Goal: Task Accomplishment & Management: Complete application form

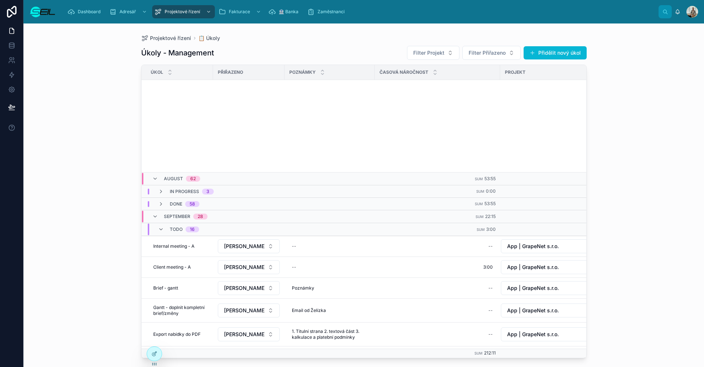
scroll to position [269, 0]
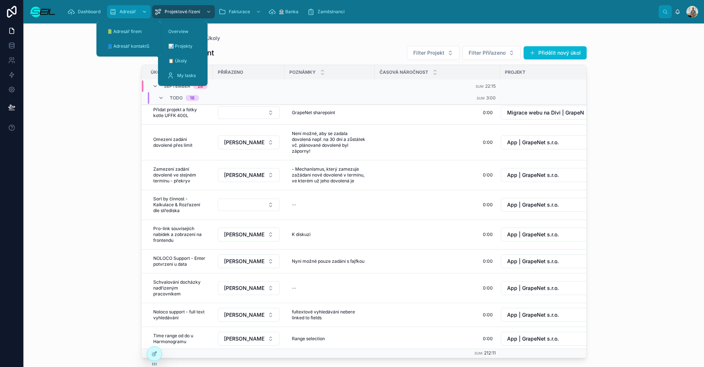
click at [133, 10] on span "Adresář" at bounding box center [127, 12] width 16 height 6
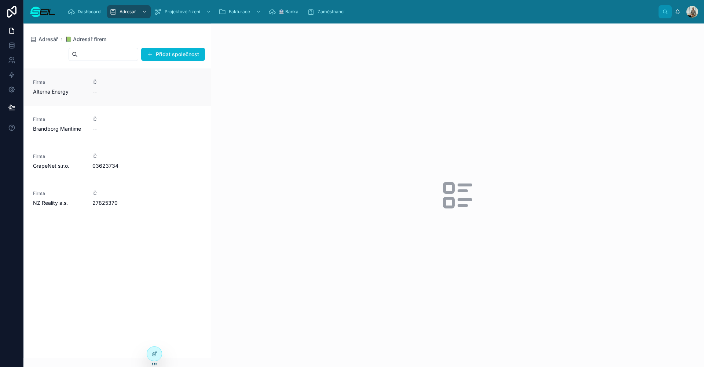
click at [79, 91] on span "Alterna Energy" at bounding box center [58, 91] width 51 height 7
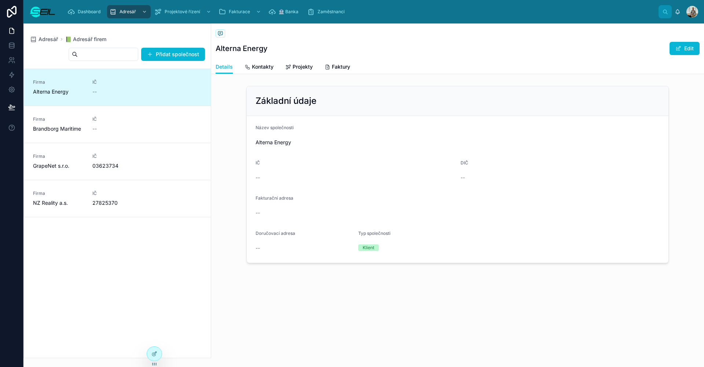
click at [254, 80] on div "📗 Adresář firem Alterna Energy Edit Details Details Kontakty Projekty Faktury Z…" at bounding box center [457, 167] width 493 height 289
click at [257, 69] on span "Kontakty" at bounding box center [263, 66] width 22 height 7
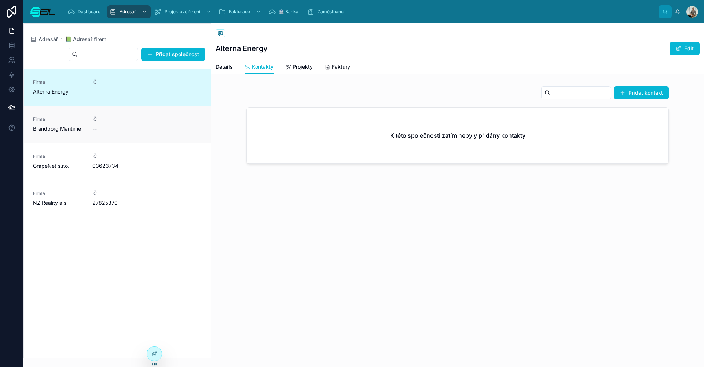
click at [126, 115] on link "Firma Brandborg Maritime IČ --" at bounding box center [117, 124] width 187 height 37
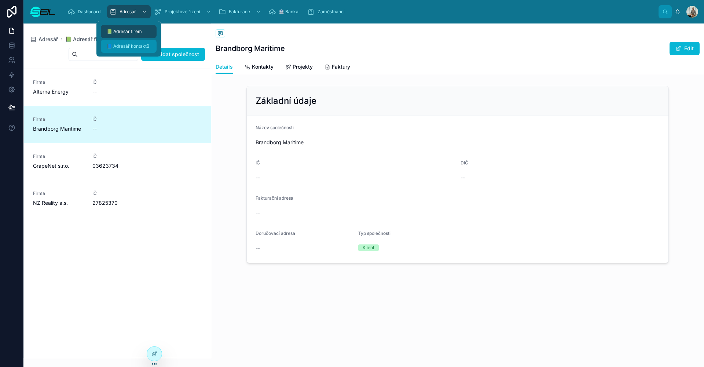
click at [125, 48] on span "📘 Adresář kontaktů" at bounding box center [128, 46] width 43 height 6
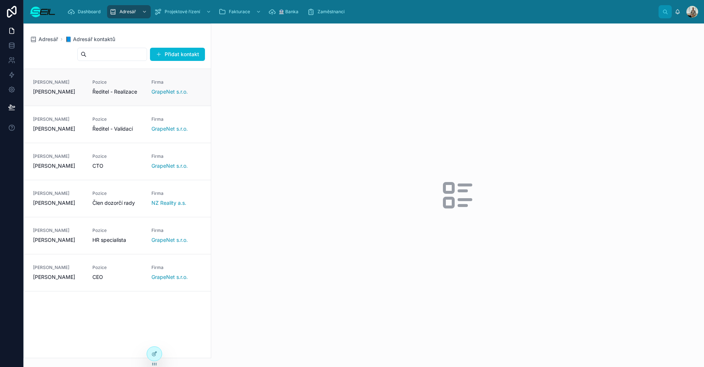
click at [148, 89] on div "[PERSON_NAME] [PERSON_NAME] Pozice Ředitel - Realizace Firma GrapeNet s.r.o." at bounding box center [117, 87] width 169 height 16
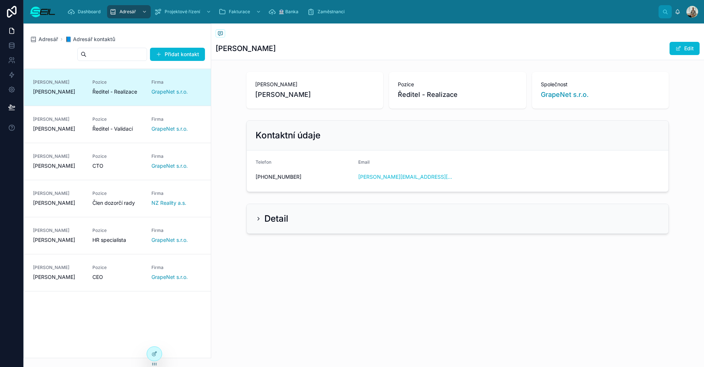
click at [235, 115] on div "[PERSON_NAME] [PERSON_NAME] Pozice Ředitel - Realizace Společnost GrapeNet s.r.…" at bounding box center [457, 153] width 493 height 168
click at [159, 164] on span "GrapeNet s.r.o." at bounding box center [169, 165] width 36 height 7
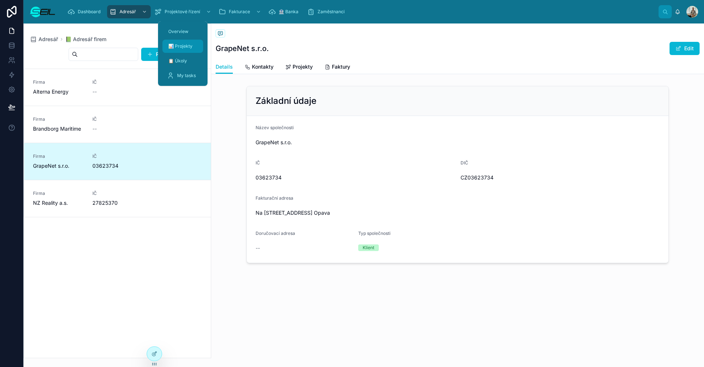
click at [180, 49] on div "📊 Projekty" at bounding box center [183, 46] width 32 height 12
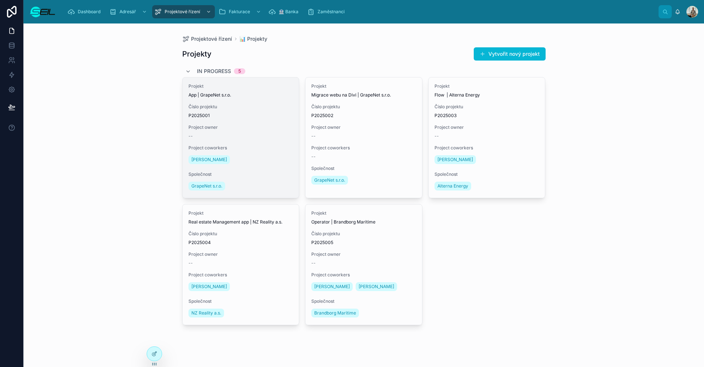
click at [227, 144] on div "Projekt App | GrapeNet s.r.o. Číslo projektu P2025001 Project owner -- Project …" at bounding box center [241, 137] width 117 height 120
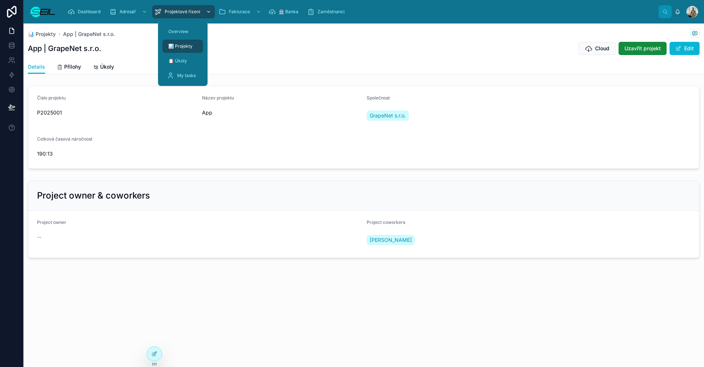
click at [179, 16] on div "Projektové řízení" at bounding box center [183, 12] width 58 height 12
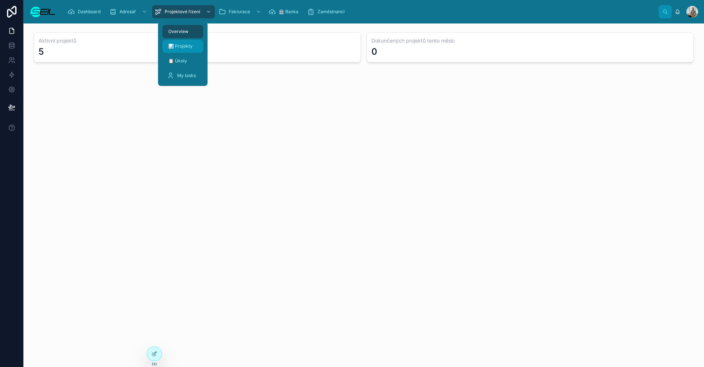
click at [181, 42] on div "📊 Projekty" at bounding box center [183, 46] width 32 height 12
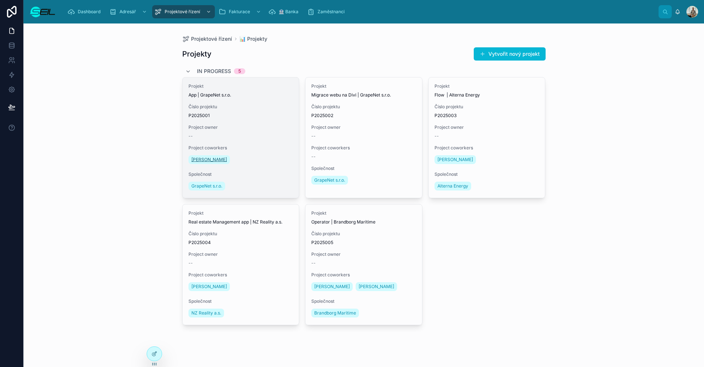
click at [203, 158] on span "[PERSON_NAME]" at bounding box center [209, 160] width 36 height 6
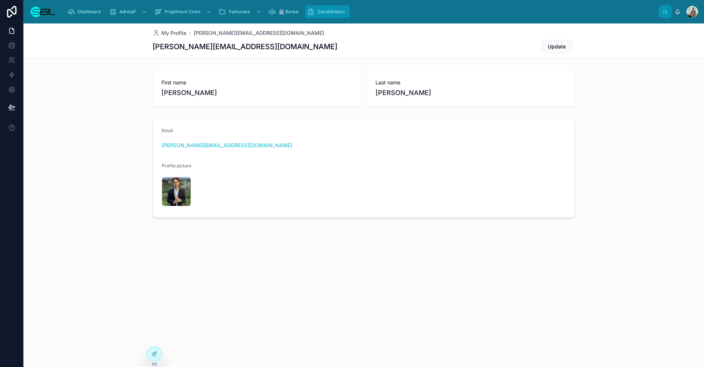
click at [320, 8] on div "Zaměstnanci" at bounding box center [327, 12] width 40 height 12
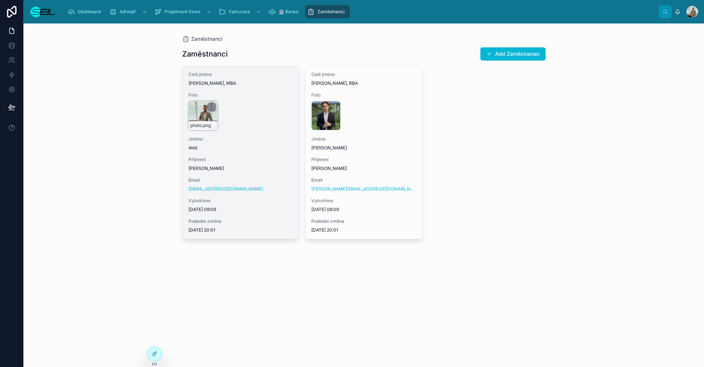
click at [198, 109] on div "photo .png" at bounding box center [202, 115] width 29 height 29
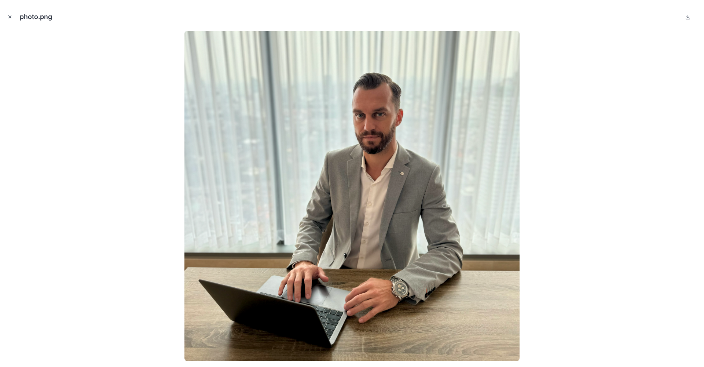
click at [8, 16] on icon "Close modal" at bounding box center [9, 16] width 5 height 5
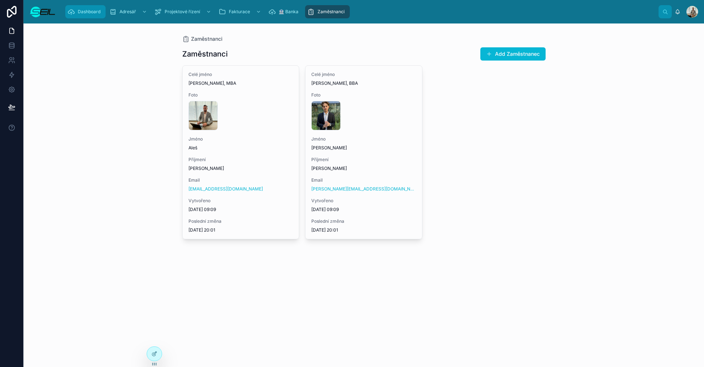
click at [89, 10] on span "Dashboard" at bounding box center [89, 12] width 23 height 6
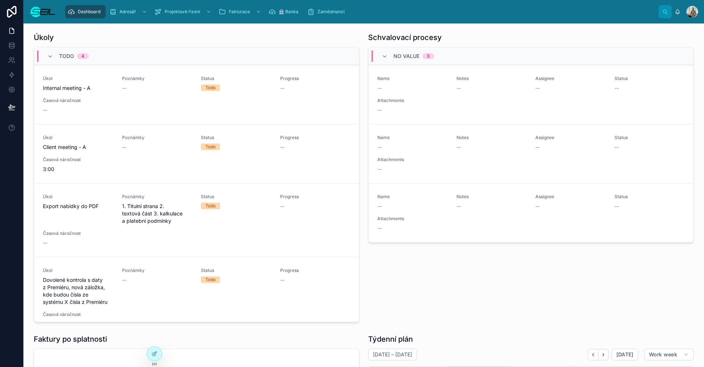
scroll to position [62, 0]
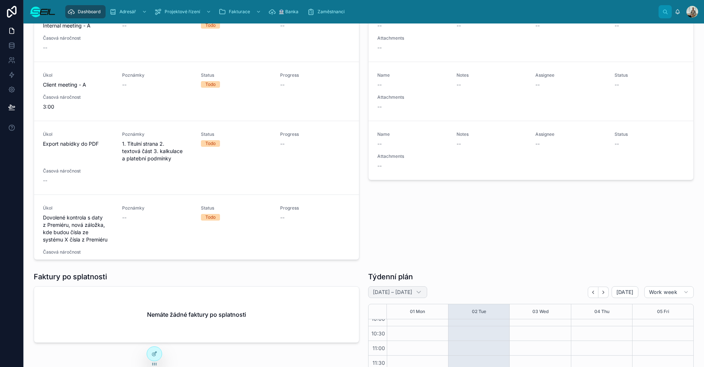
click at [393, 295] on h2 "[DATE] – [DATE]" at bounding box center [392, 291] width 39 height 7
select select "****"
select select "*"
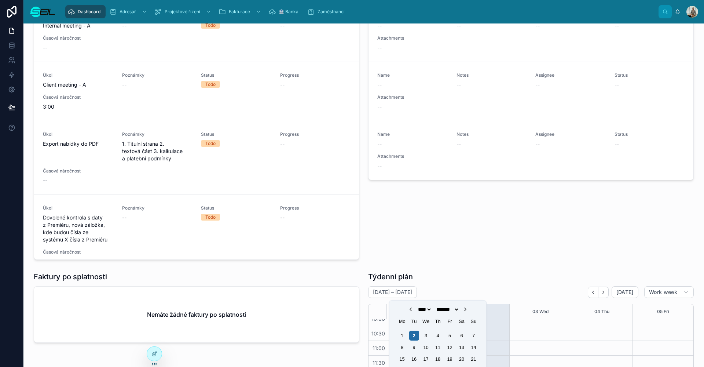
click at [457, 258] on div "Schvalovací procesy No value 3 Name -- Notes -- Assignee -- Status -- Attachmen…" at bounding box center [531, 114] width 334 height 295
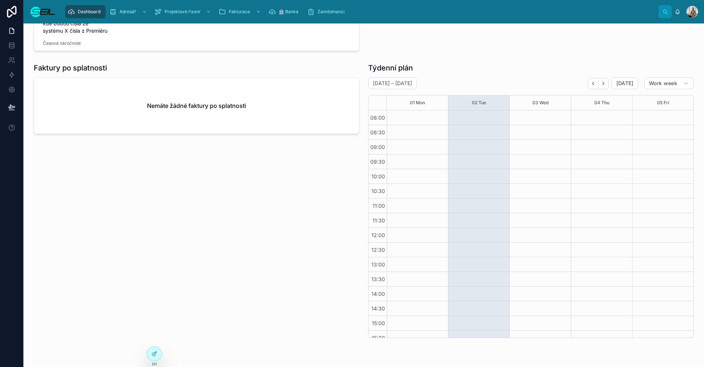
scroll to position [198, 0]
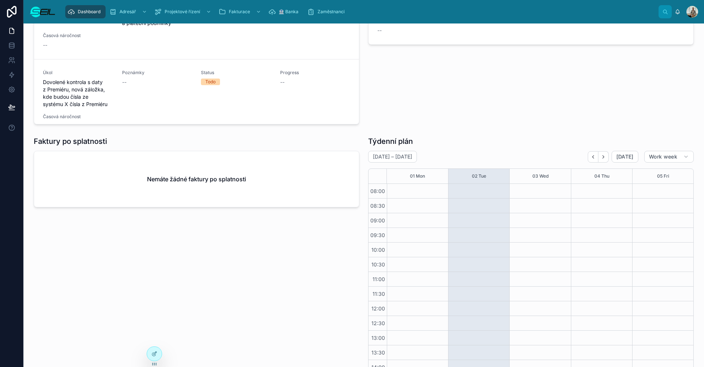
click at [542, 226] on div at bounding box center [539, 330] width 61 height 293
drag, startPoint x: 526, startPoint y: 207, endPoint x: 540, endPoint y: 223, distance: 21.8
click at [540, 223] on div at bounding box center [539, 330] width 61 height 293
drag, startPoint x: 532, startPoint y: 210, endPoint x: 521, endPoint y: 190, distance: 22.1
click at [532, 210] on div at bounding box center [539, 330] width 61 height 293
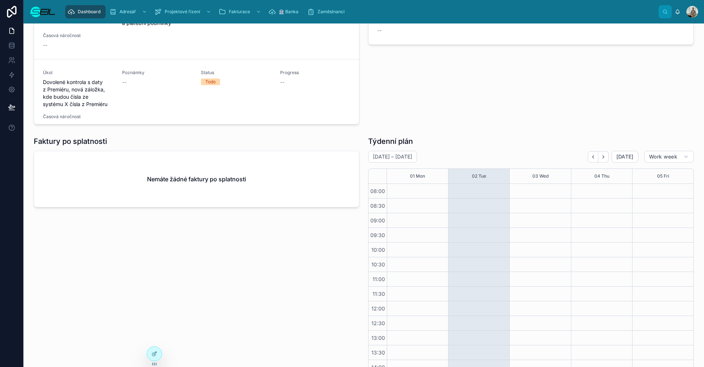
click at [402, 164] on div "[DATE] – [DATE] [DATE] Work week 01 Mon 02 Tue 03 Wed 04 Thu 05 Fri 08:00 08:30…" at bounding box center [530, 281] width 325 height 260
click at [406, 158] on h2 "[DATE] – [DATE]" at bounding box center [392, 156] width 39 height 7
select select "****"
select select "*"
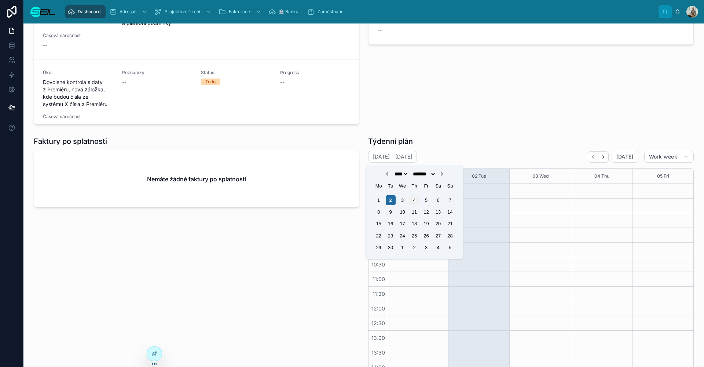
click at [416, 204] on div "4" at bounding box center [414, 200] width 10 height 10
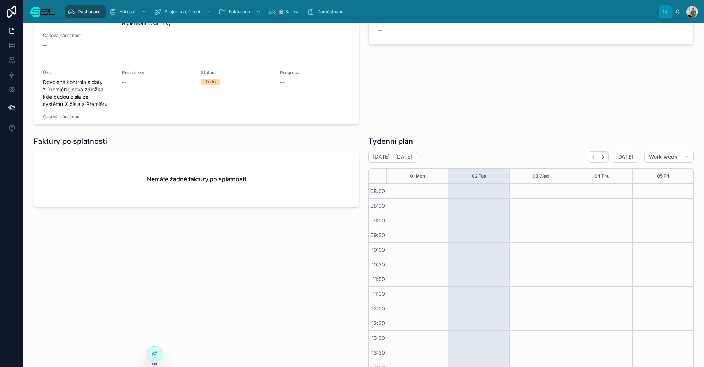
click at [415, 164] on div "[DATE] – [DATE] [DATE] Work week 01 Mon 02 Tue 03 Wed 04 Thu 05 Fri 08:00 08:30…" at bounding box center [530, 281] width 325 height 260
click at [413, 161] on div "[DATE] – [DATE]" at bounding box center [397, 157] width 59 height 12
select select "****"
select select "*"
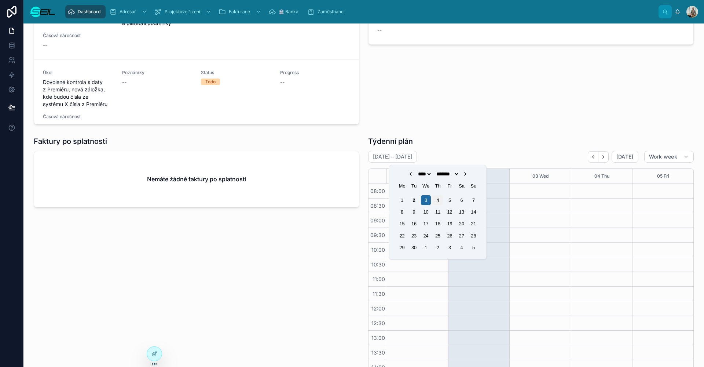
click at [438, 199] on div "4" at bounding box center [438, 200] width 10 height 10
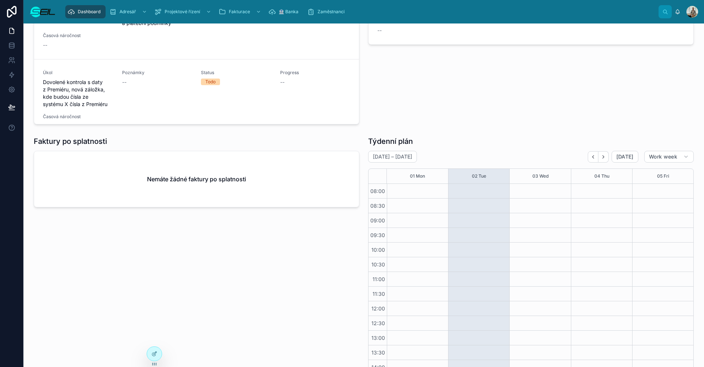
click at [386, 139] on h1 "Týdenní plán" at bounding box center [390, 141] width 45 height 10
click at [396, 157] on h2 "[DATE] – [DATE]" at bounding box center [392, 156] width 39 height 7
select select "****"
select select "*"
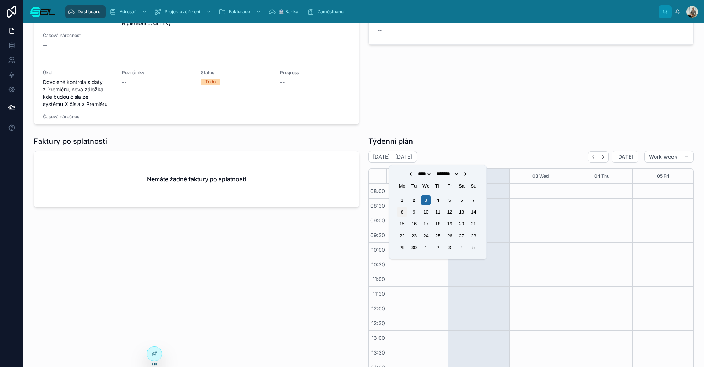
click at [402, 216] on div "8" at bounding box center [402, 212] width 10 height 10
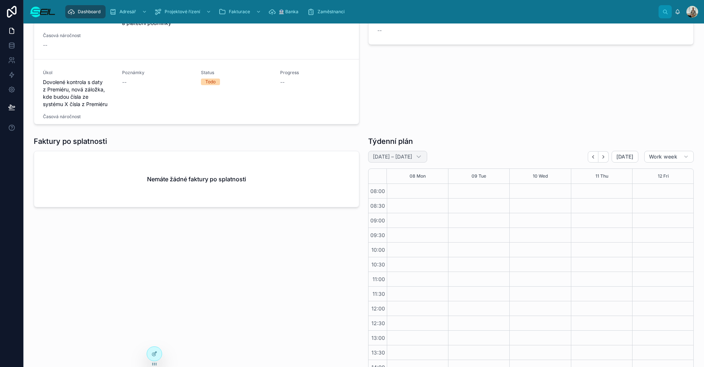
click at [390, 154] on h2 "[DATE] – [DATE]" at bounding box center [392, 156] width 39 height 7
select select "****"
select select "*"
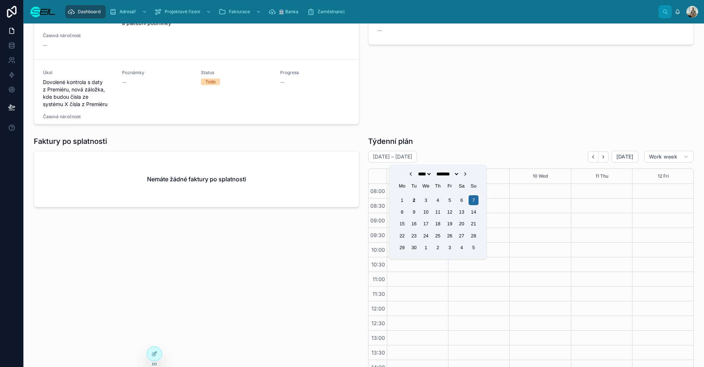
click at [403, 202] on div "1" at bounding box center [402, 200] width 10 height 10
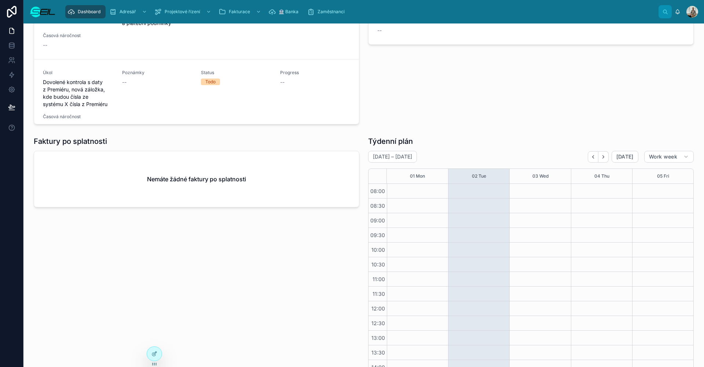
click at [445, 146] on div "Týdenní plán [DATE] – [DATE] [DATE] Work week 01 Mon 02 Tue 03 Wed 04 Thu 05 Fr…" at bounding box center [530, 273] width 325 height 275
click at [611, 158] on button "[DATE]" at bounding box center [624, 157] width 27 height 12
click at [651, 157] on span "Work week" at bounding box center [663, 156] width 28 height 7
click at [640, 169] on button "Month" at bounding box center [655, 174] width 53 height 13
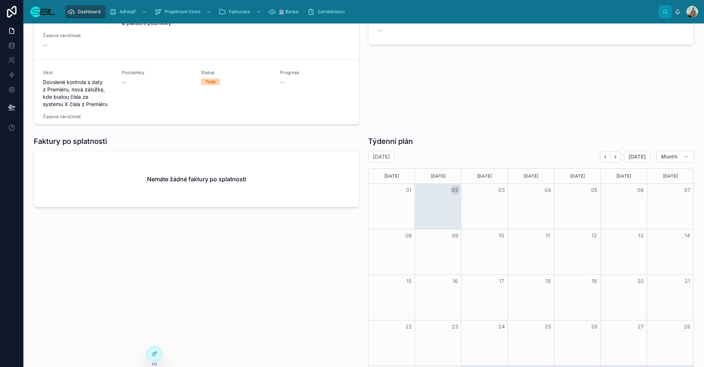
click at [642, 163] on div "[DATE] [DATE] Month [DATE] [DATE] [DATE] [DATE] [DATE] [DATE] [DATE] 01 02 03 0…" at bounding box center [530, 281] width 325 height 260
click at [656, 160] on button "Month" at bounding box center [674, 157] width 37 height 12
click at [654, 203] on span "Work week" at bounding box center [645, 201] width 27 height 7
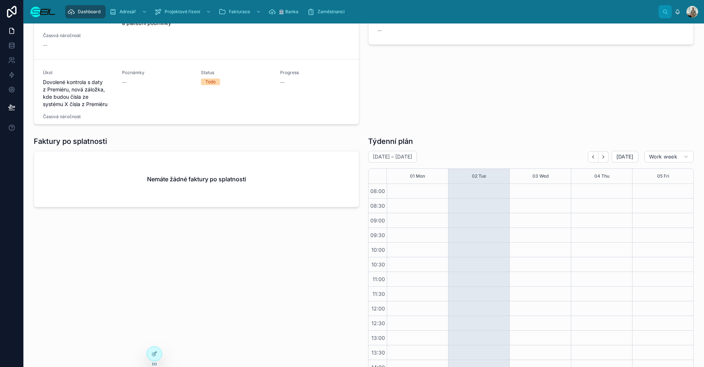
scroll to position [66, 0]
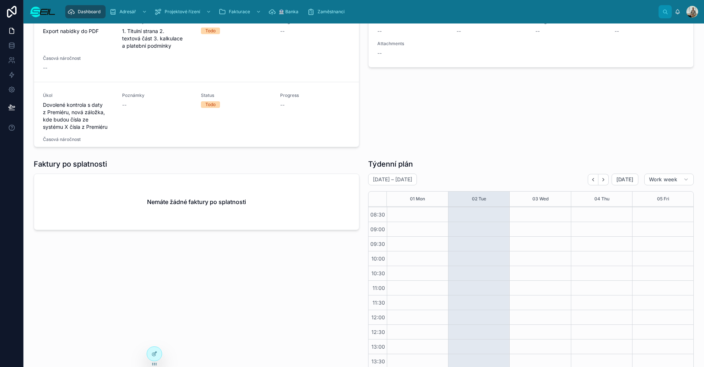
scroll to position [102, 0]
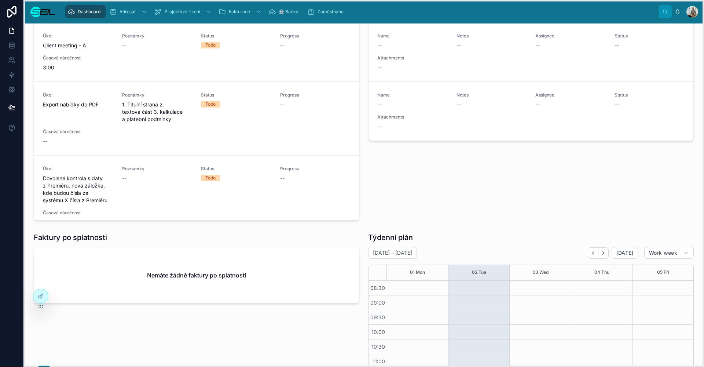
drag, startPoint x: 155, startPoint y: 365, endPoint x: 40, endPoint y: 366, distance: 115.5
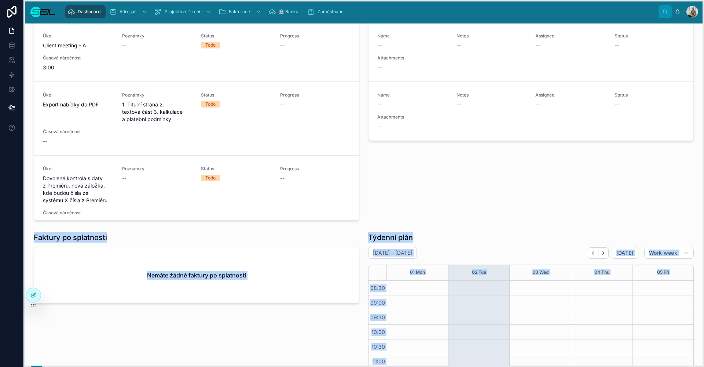
drag, startPoint x: 40, startPoint y: 363, endPoint x: 10, endPoint y: 357, distance: 30.3
drag, startPoint x: 27, startPoint y: 290, endPoint x: 19, endPoint y: 356, distance: 67.2
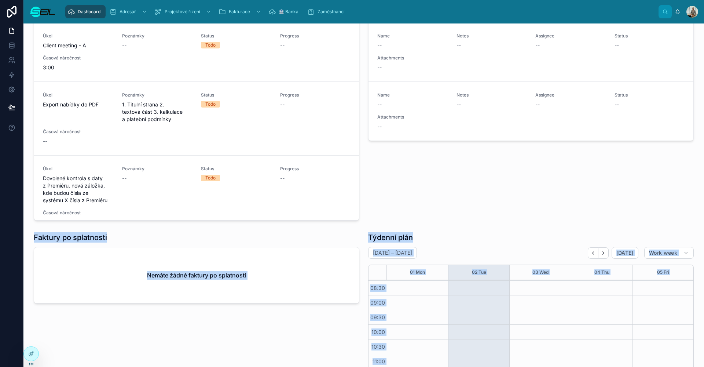
click at [73, 283] on div "Nemáte žádné faktury po splatnosti" at bounding box center [196, 275] width 325 height 56
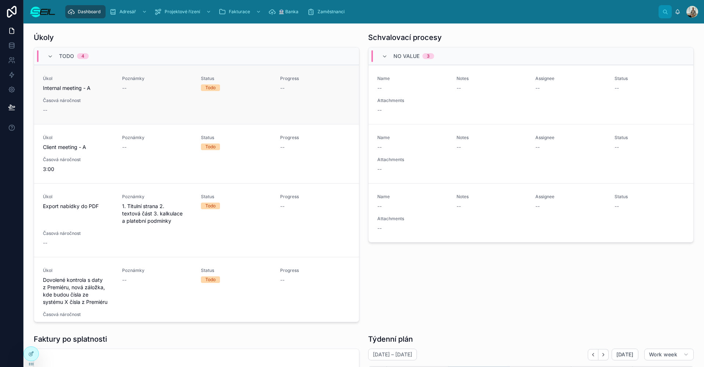
scroll to position [0, 0]
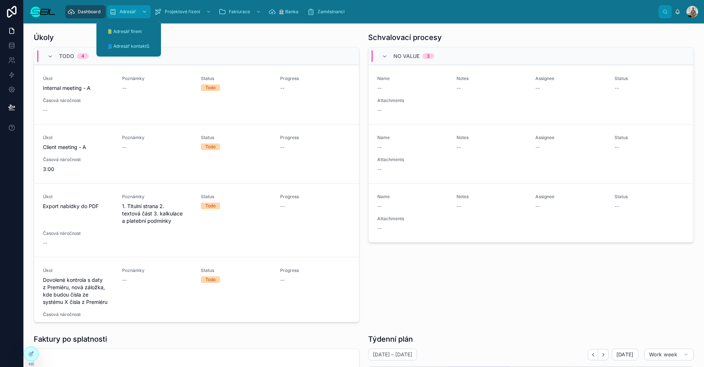
click at [132, 7] on div "Adresář" at bounding box center [128, 12] width 39 height 12
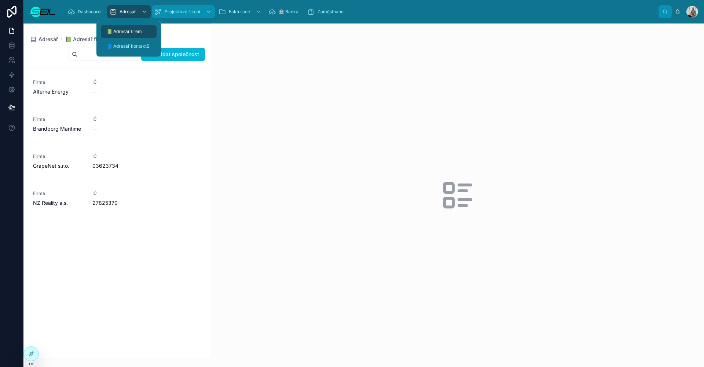
click at [183, 16] on div "Projektové řízení" at bounding box center [183, 12] width 58 height 12
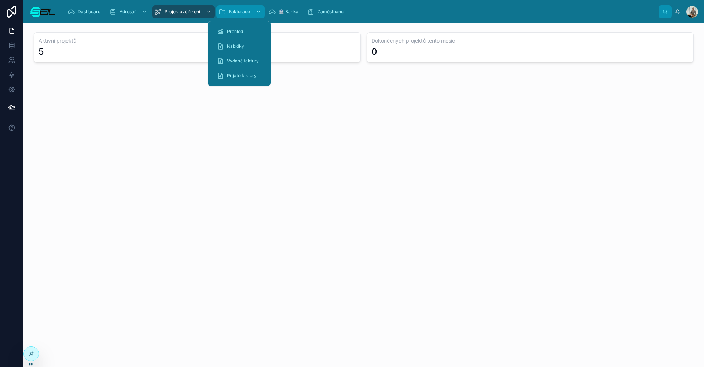
click at [249, 8] on div "Fakturace" at bounding box center [240, 12] width 44 height 12
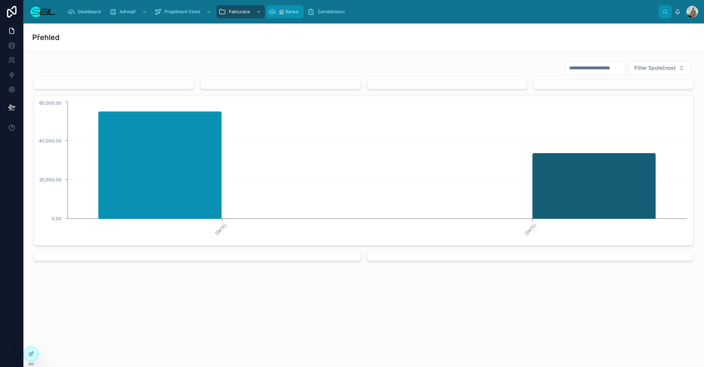
click at [273, 11] on icon "scrollable content" at bounding box center [271, 11] width 7 height 7
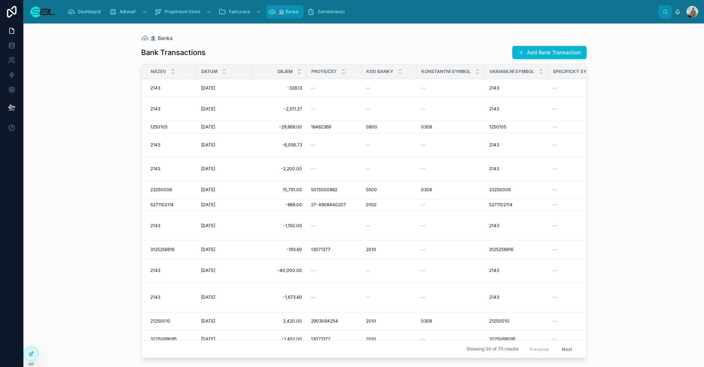
click at [266, 14] on link "🏦 Banka" at bounding box center [284, 11] width 37 height 13
click at [260, 11] on div "scrollable content" at bounding box center [258, 12] width 10 height 12
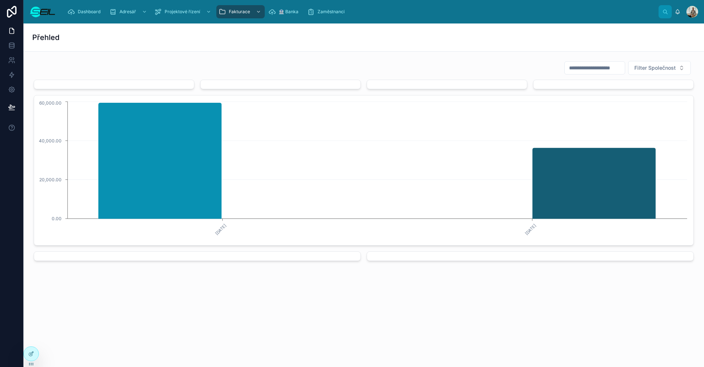
click at [35, 15] on img at bounding box center [42, 12] width 26 height 12
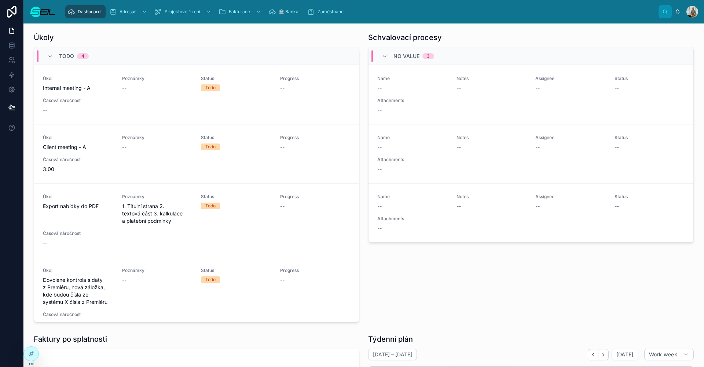
scroll to position [66, 0]
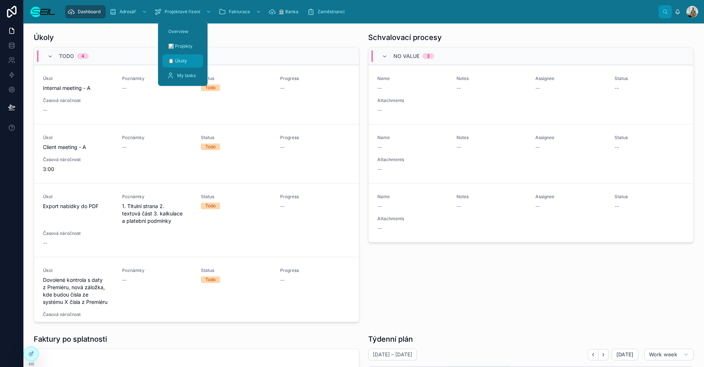
click at [184, 58] on span "📋 Úkoly" at bounding box center [177, 61] width 19 height 6
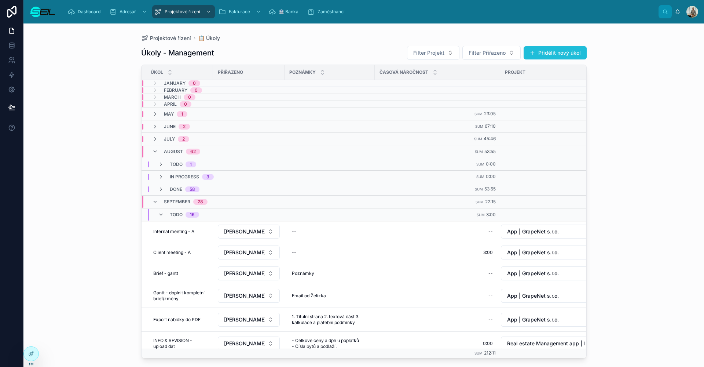
click at [544, 54] on button "Přidělit nový úkol" at bounding box center [554, 52] width 63 height 13
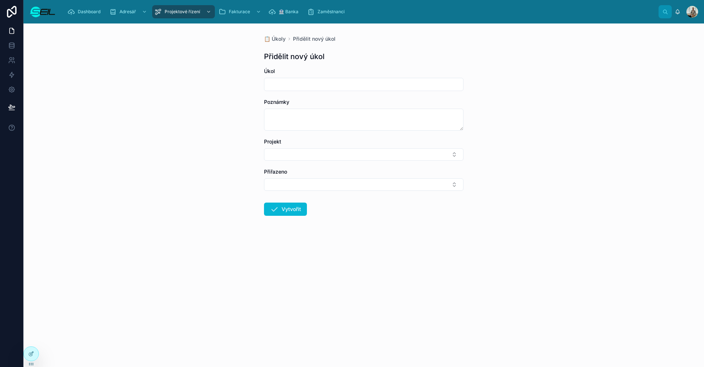
click at [298, 85] on input "text" at bounding box center [363, 84] width 199 height 10
type input "**********"
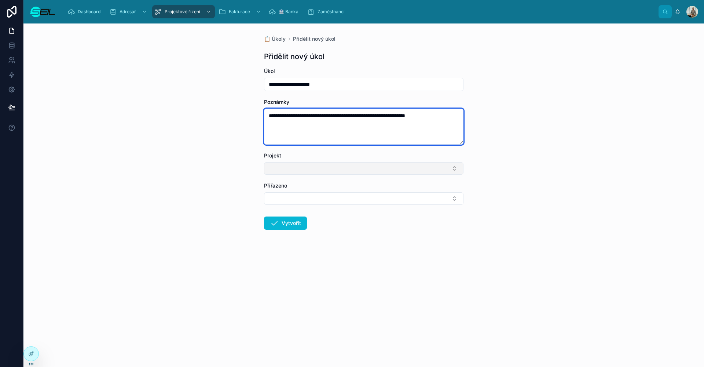
type textarea "**********"
click at [313, 163] on button "Select Button" at bounding box center [363, 168] width 199 height 12
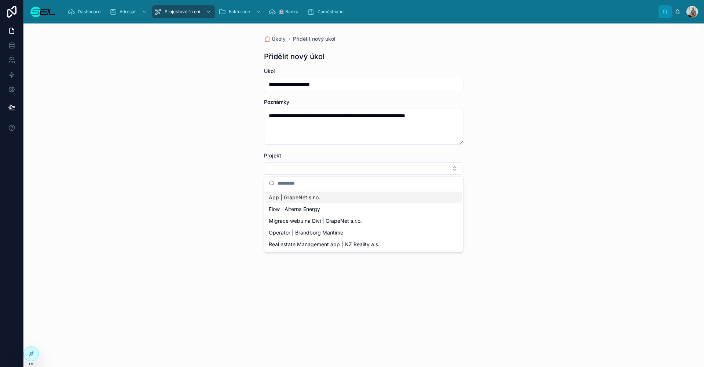
click at [285, 194] on span "App | GrapeNet s.r.o." at bounding box center [294, 197] width 51 height 7
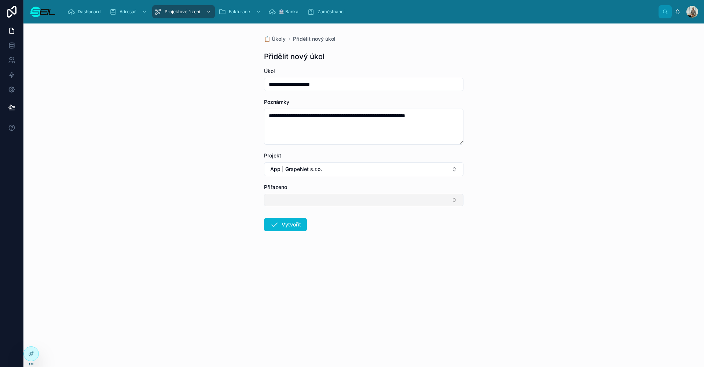
click at [280, 195] on button "Select Button" at bounding box center [363, 200] width 199 height 12
click at [277, 228] on span "[PERSON_NAME], BBA" at bounding box center [296, 228] width 55 height 7
click at [271, 228] on icon at bounding box center [274, 225] width 9 height 9
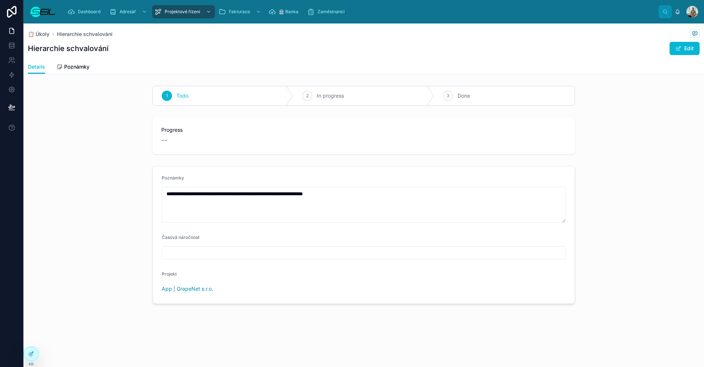
click at [80, 193] on div "**********" at bounding box center [363, 235] width 680 height 144
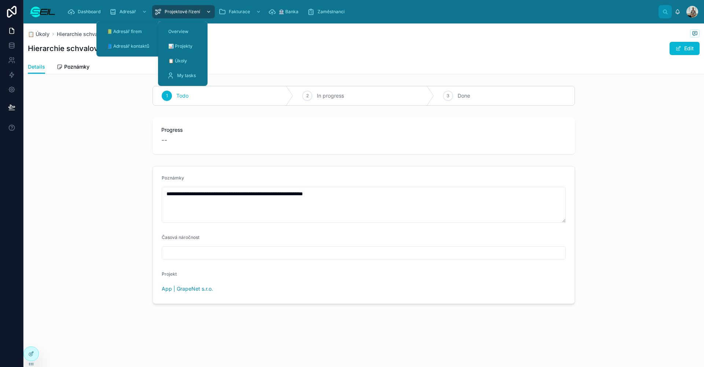
click at [185, 11] on span "Projektové řízení" at bounding box center [183, 12] width 36 height 6
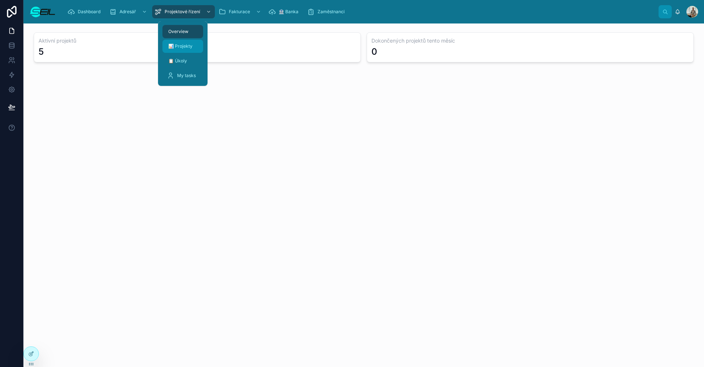
click at [178, 42] on div "📊 Projekty" at bounding box center [183, 46] width 32 height 12
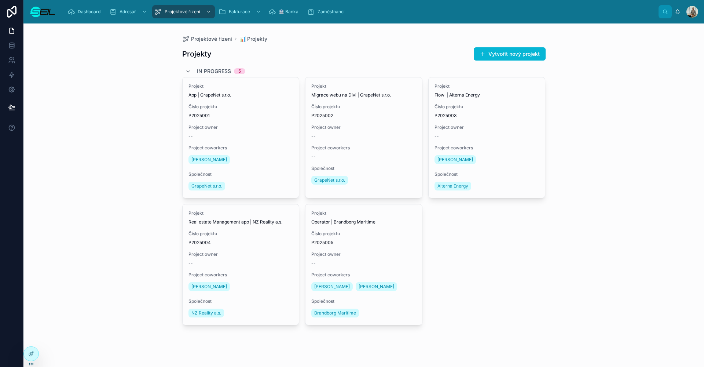
click at [296, 55] on div "Projekty Vytvořit nový projekt" at bounding box center [363, 54] width 363 height 14
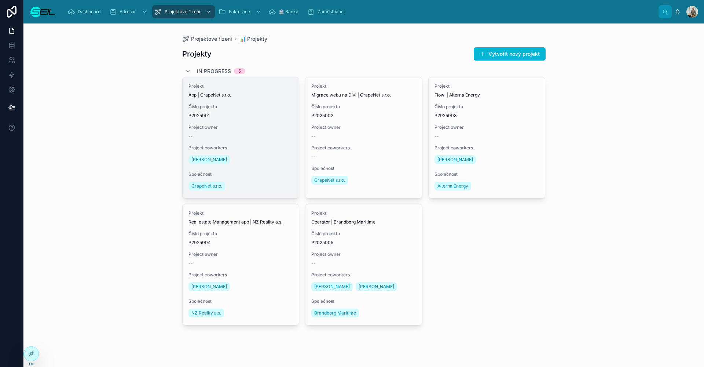
click at [250, 133] on div "--" at bounding box center [240, 136] width 105 height 6
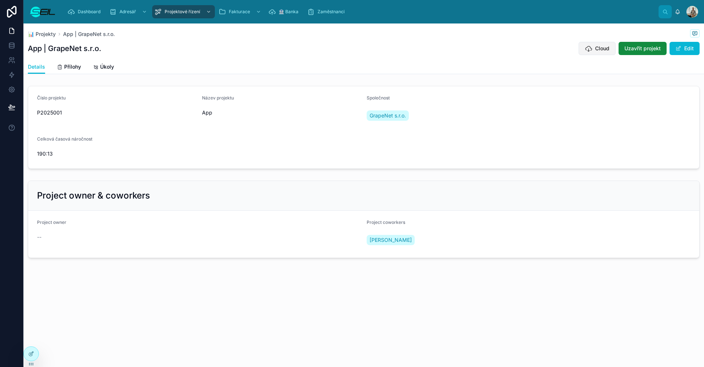
click at [609, 45] on span "Cloud" at bounding box center [602, 48] width 14 height 7
click at [600, 48] on span "Cloud" at bounding box center [602, 48] width 14 height 7
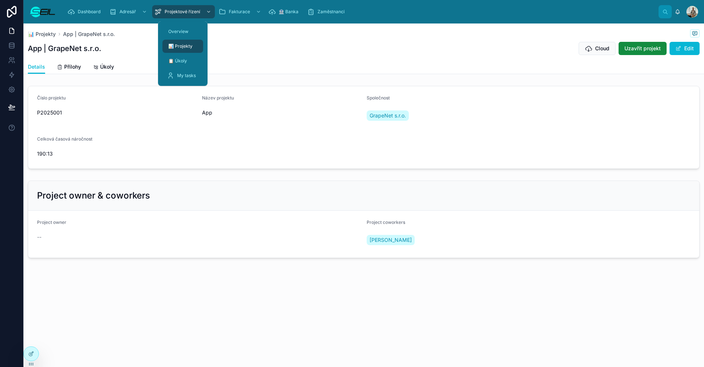
click at [192, 46] on span "📊 Projekty" at bounding box center [180, 46] width 24 height 6
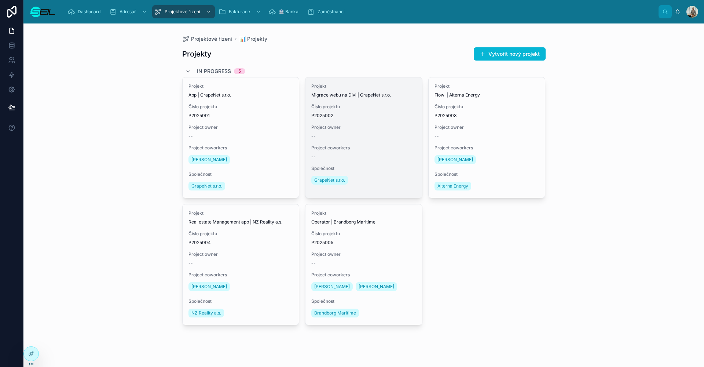
click at [389, 147] on span "Project coworkers" at bounding box center [363, 148] width 105 height 6
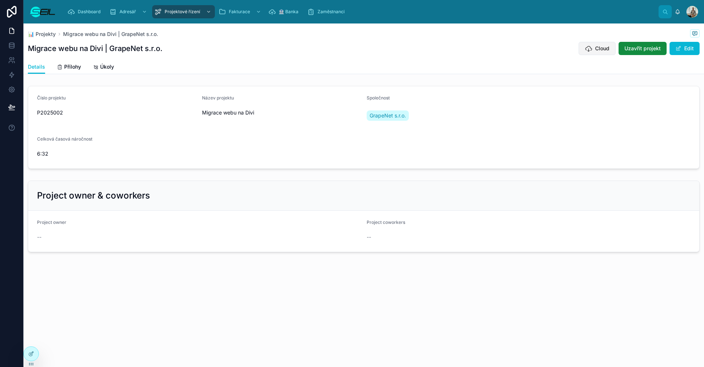
click at [603, 47] on span "Cloud" at bounding box center [602, 48] width 14 height 7
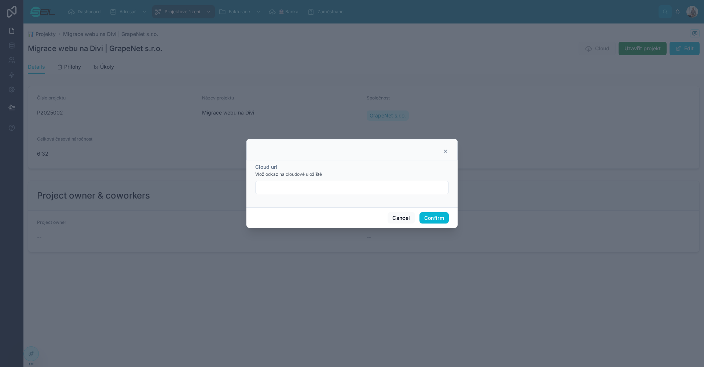
click at [445, 152] on icon at bounding box center [445, 151] width 6 height 6
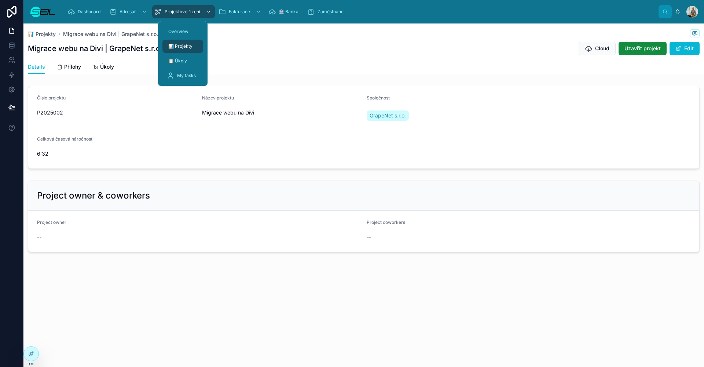
click at [170, 14] on span "Projektové řízení" at bounding box center [183, 12] width 36 height 6
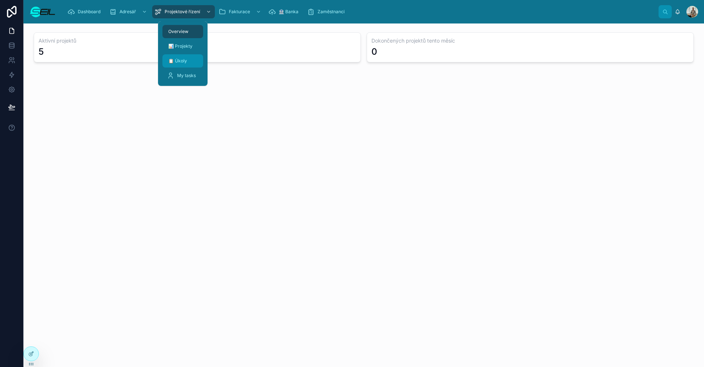
click at [184, 59] on span "📋 Úkoly" at bounding box center [177, 61] width 19 height 6
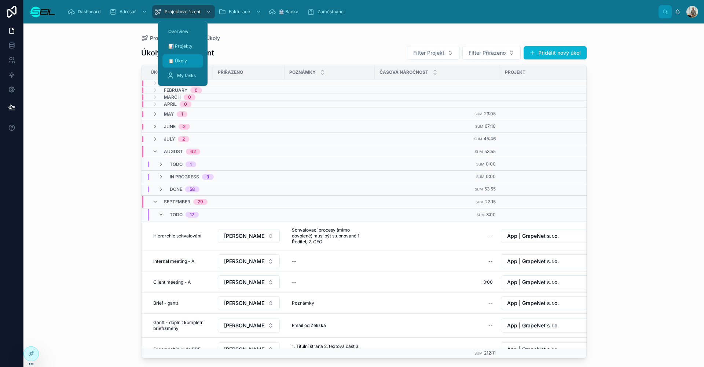
click at [195, 59] on div "📋 Úkoly" at bounding box center [183, 61] width 32 height 12
click at [180, 61] on span "📋 Úkoly" at bounding box center [177, 61] width 19 height 6
click at [183, 61] on span "📋 Úkoly" at bounding box center [177, 61] width 19 height 6
click at [183, 72] on div "My tasks" at bounding box center [183, 76] width 32 height 12
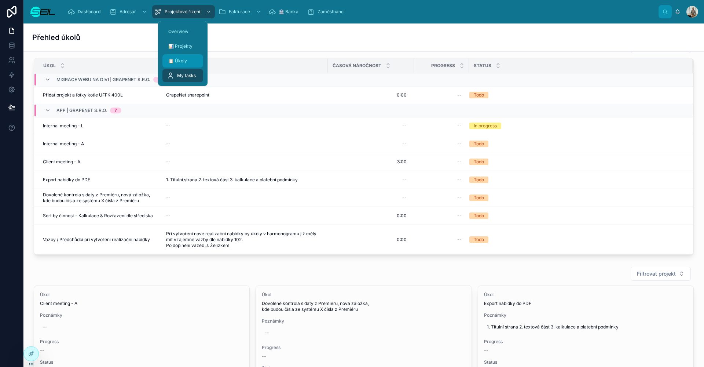
click at [172, 56] on div "📋 Úkoly" at bounding box center [183, 61] width 32 height 12
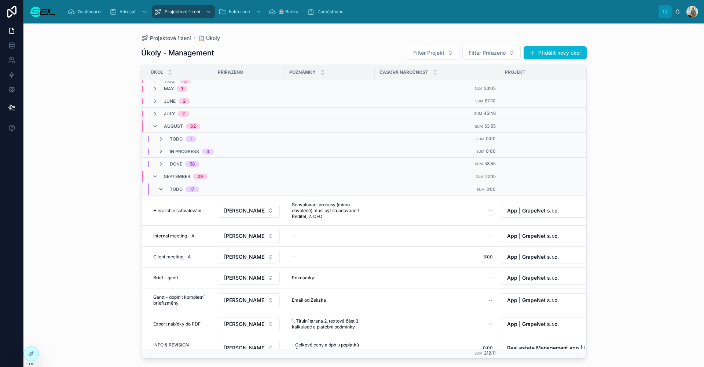
scroll to position [27, 0]
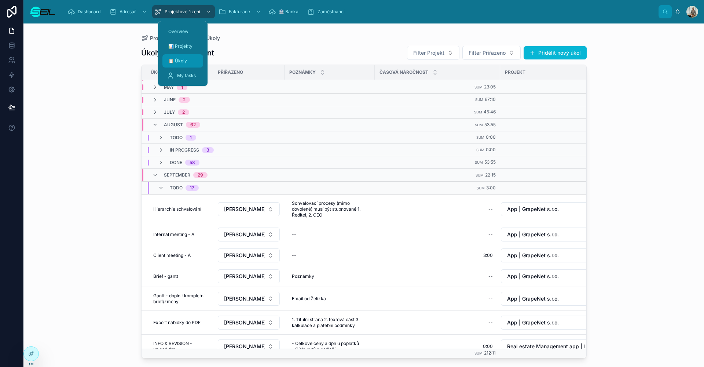
click at [179, 57] on div "📋 Úkoly" at bounding box center [183, 61] width 32 height 12
click at [176, 76] on div "My tasks" at bounding box center [183, 76] width 32 height 12
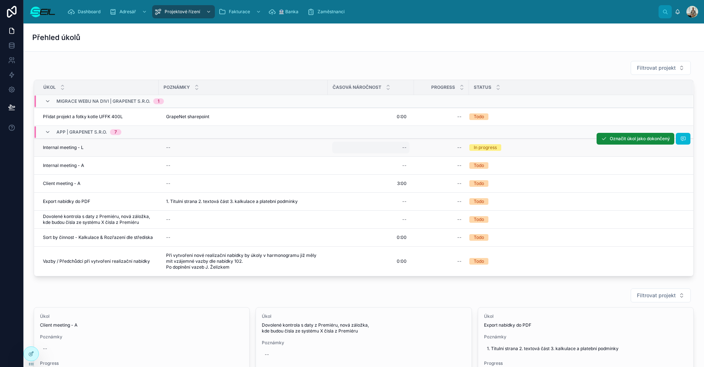
click at [395, 149] on div "--" at bounding box center [370, 147] width 77 height 12
type input "****"
click at [492, 157] on button "submit" at bounding box center [492, 157] width 9 height 9
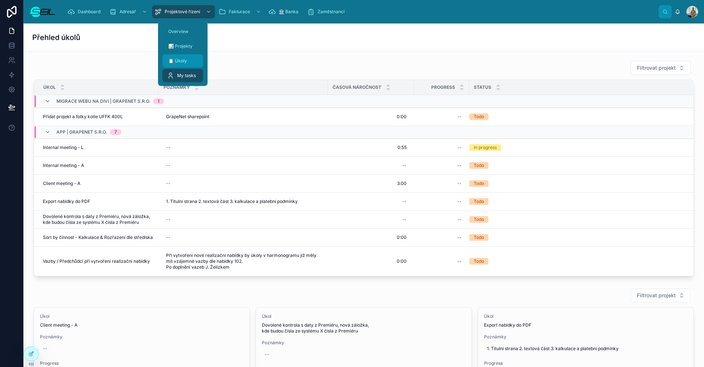
click at [187, 63] on span "📋 Úkoly" at bounding box center [177, 61] width 19 height 6
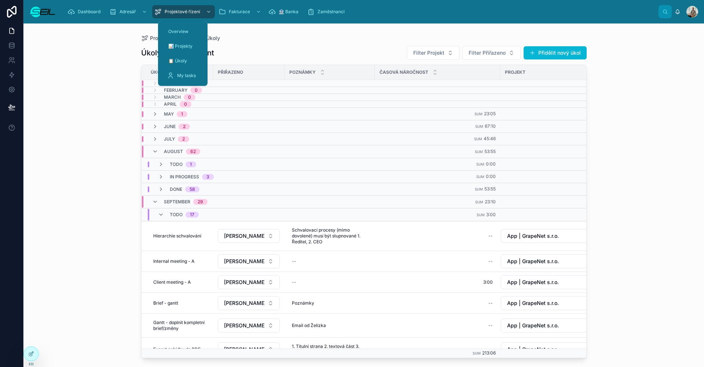
click at [115, 257] on div "Projektové řízení 📋 Úkoly Úkoly - Management Filter Projekt Filter Přiřazeno Př…" at bounding box center [363, 194] width 680 height 343
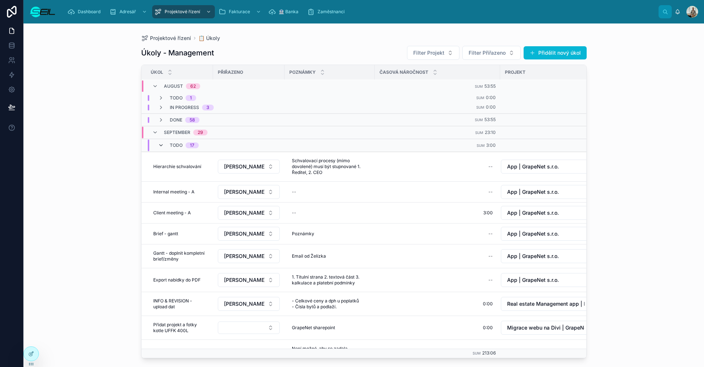
scroll to position [69, 0]
click at [161, 143] on icon at bounding box center [161, 145] width 6 height 6
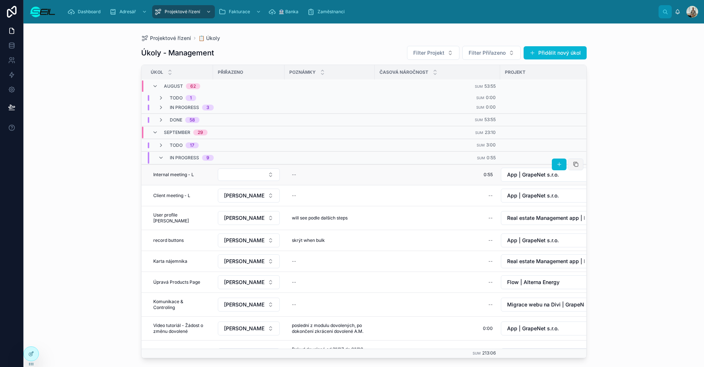
click at [573, 165] on icon at bounding box center [576, 164] width 6 height 6
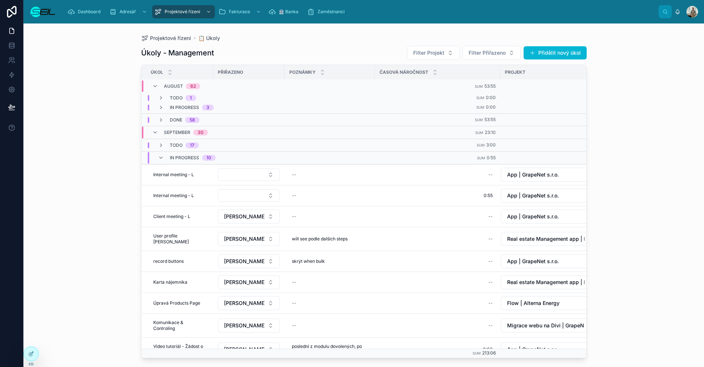
click at [246, 177] on button "Select Button" at bounding box center [249, 174] width 62 height 12
click at [233, 201] on span "[PERSON_NAME], BBA" at bounding box center [234, 201] width 55 height 7
click at [237, 191] on button "Select Button" at bounding box center [249, 194] width 62 height 12
click at [233, 222] on span "[PERSON_NAME], BBA" at bounding box center [234, 222] width 55 height 7
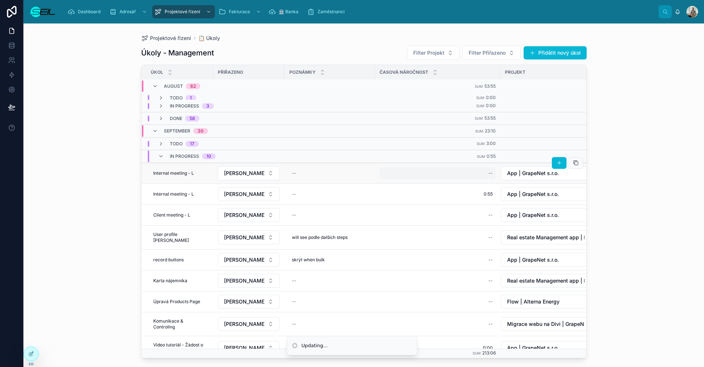
click at [470, 170] on div "--" at bounding box center [437, 173] width 117 height 12
type input "****"
click at [578, 183] on button "submit" at bounding box center [578, 183] width 9 height 9
click at [517, 167] on button "App | GrapeNet s.r.o." at bounding box center [550, 173] width 99 height 14
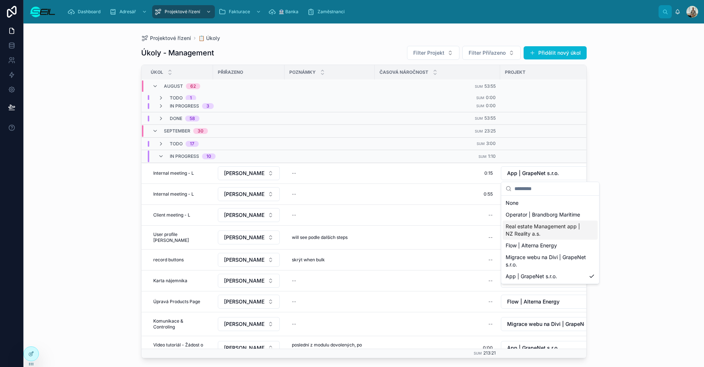
click at [527, 228] on span "Real estate Management app | NZ Reality a.s." at bounding box center [545, 229] width 80 height 15
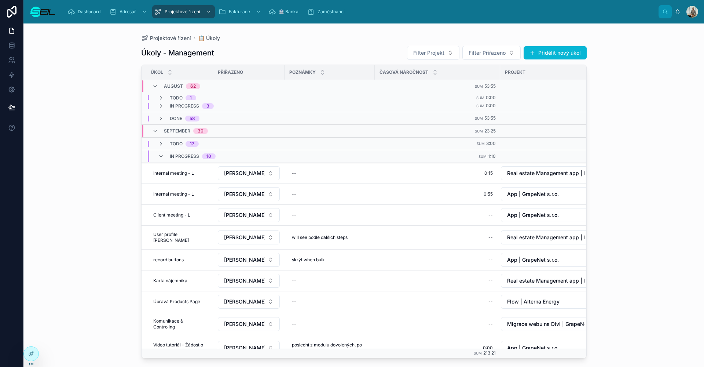
click at [622, 199] on div "Projektové řízení 📋 Úkoly Úkoly - Management Filter Projekt Filter Přiřazeno Př…" at bounding box center [363, 194] width 680 height 343
click at [154, 144] on div "Todo 17" at bounding box center [178, 144] width 58 height 6
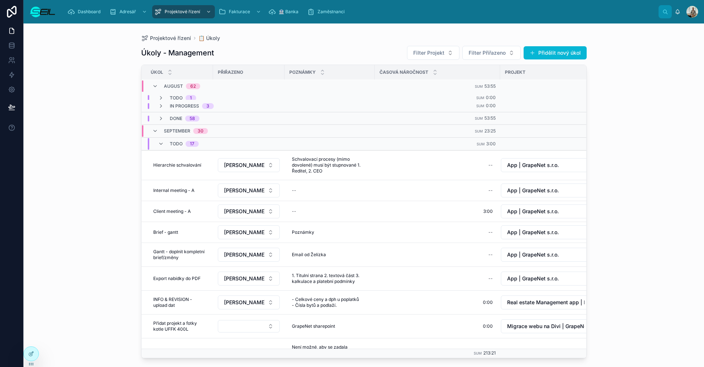
click at [165, 146] on div "Todo 17" at bounding box center [178, 144] width 41 height 12
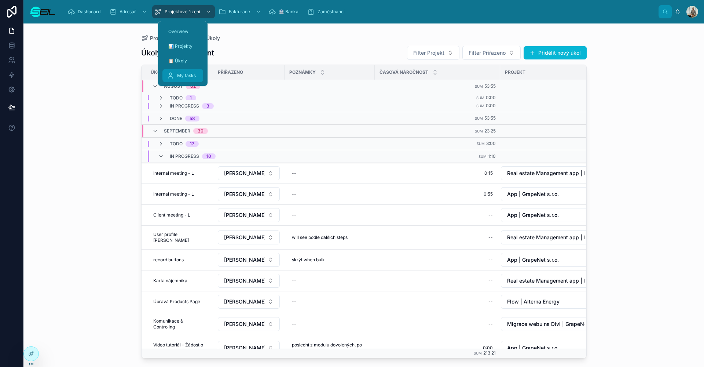
click at [182, 76] on span "My tasks" at bounding box center [186, 76] width 19 height 6
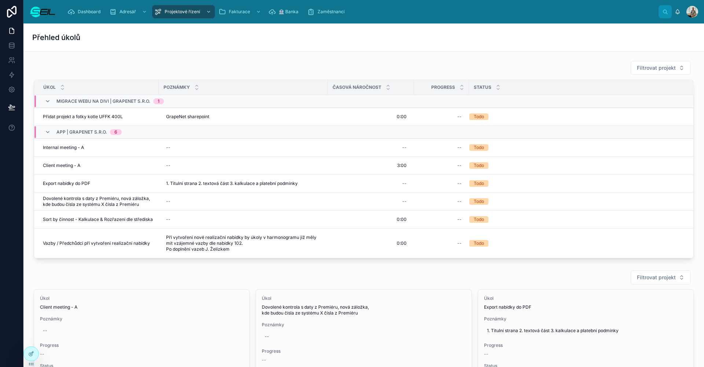
click at [271, 69] on div "Filtrovat projekt" at bounding box center [364, 67] width 660 height 15
click at [34, 350] on div at bounding box center [31, 353] width 15 height 14
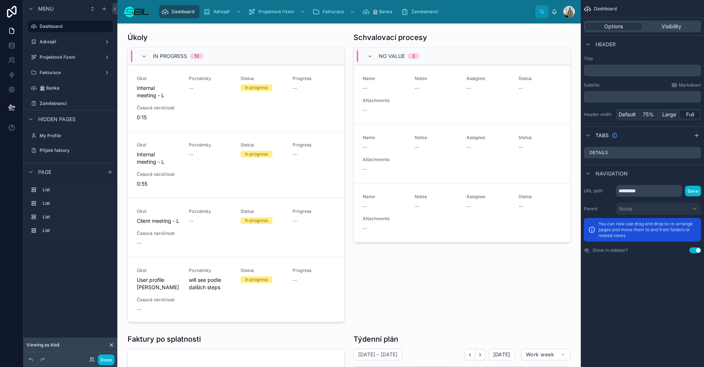
click at [110, 345] on icon at bounding box center [111, 345] width 6 height 6
click at [107, 359] on button "Done" at bounding box center [106, 359] width 16 height 11
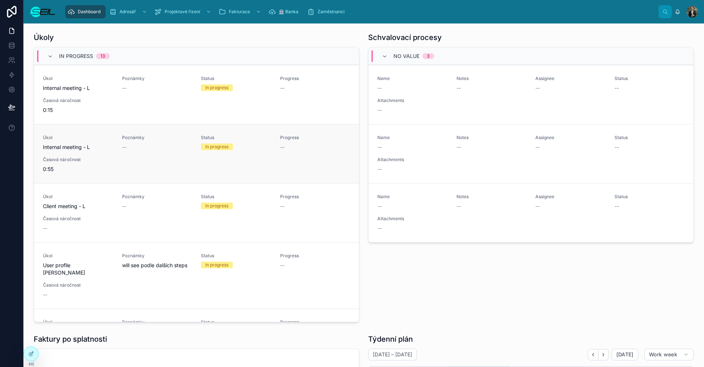
scroll to position [66, 0]
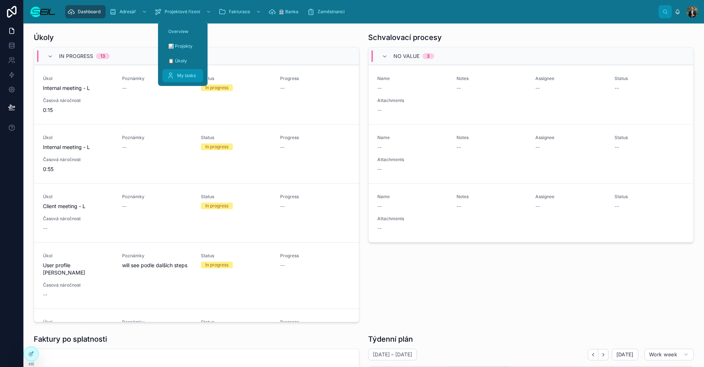
click at [177, 79] on div "My tasks" at bounding box center [183, 76] width 32 height 12
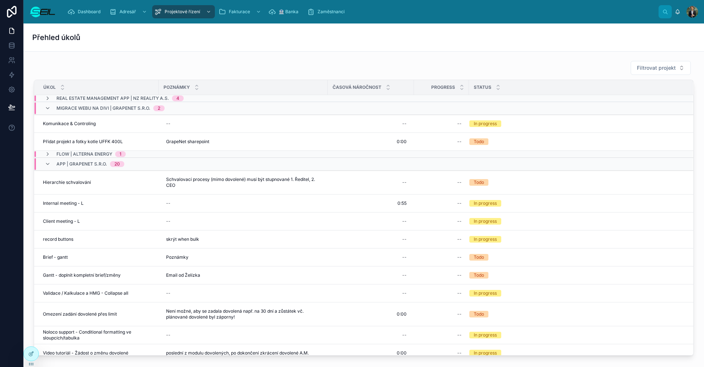
click at [51, 100] on div "Real estate Management app | NZ Reality a.s. 4" at bounding box center [114, 98] width 139 height 6
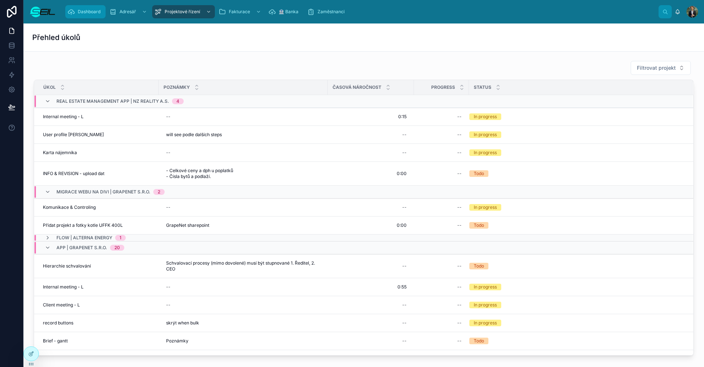
click at [74, 12] on icon "scrollable content" at bounding box center [70, 11] width 7 height 7
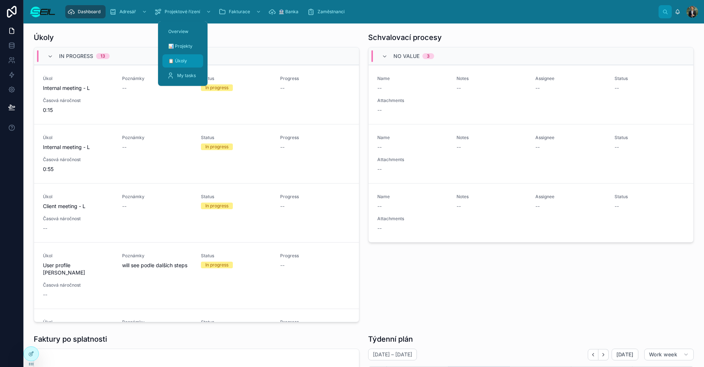
click at [185, 62] on span "📋 Úkoly" at bounding box center [177, 61] width 19 height 6
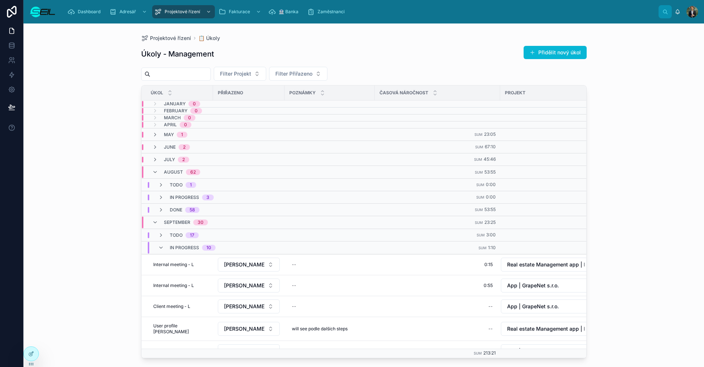
click at [320, 61] on div "Úkoly - Management Přidělit nový úkol" at bounding box center [363, 53] width 445 height 17
click at [322, 67] on button "Filter Přiřazeno" at bounding box center [298, 74] width 58 height 14
click at [311, 96] on div "[PERSON_NAME], BBA [PERSON_NAME], MBA" at bounding box center [324, 109] width 91 height 26
click at [312, 100] on span "[PERSON_NAME], BBA" at bounding box center [310, 103] width 55 height 7
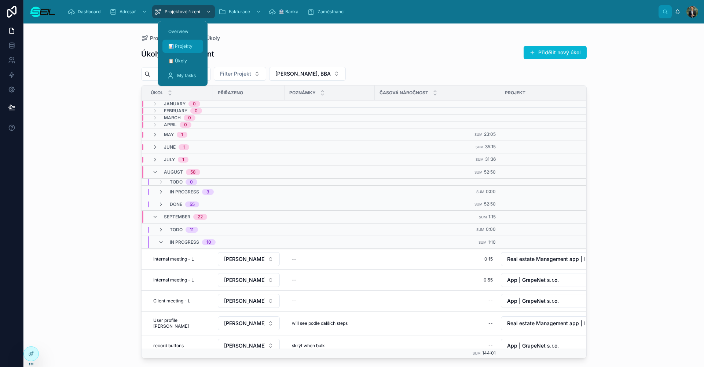
click at [188, 49] on span "📊 Projekty" at bounding box center [180, 46] width 24 height 6
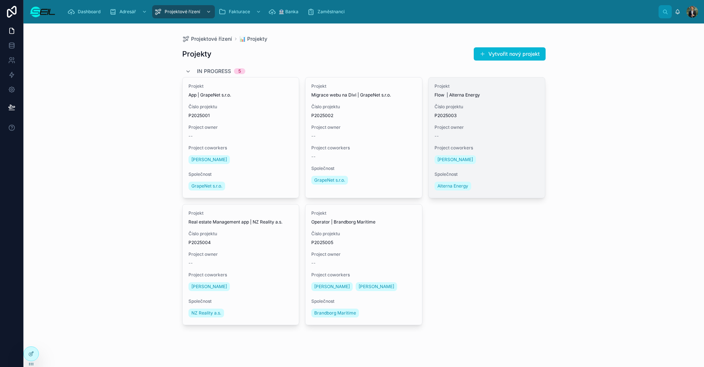
click at [498, 146] on span "Project coworkers" at bounding box center [486, 148] width 105 height 6
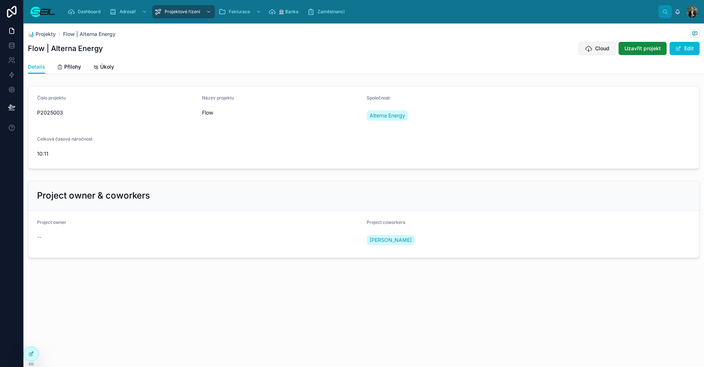
click at [593, 38] on div "📊 Projekty Flow | Alterna Energy" at bounding box center [363, 33] width 671 height 9
click at [594, 43] on button "Cloud" at bounding box center [596, 48] width 37 height 13
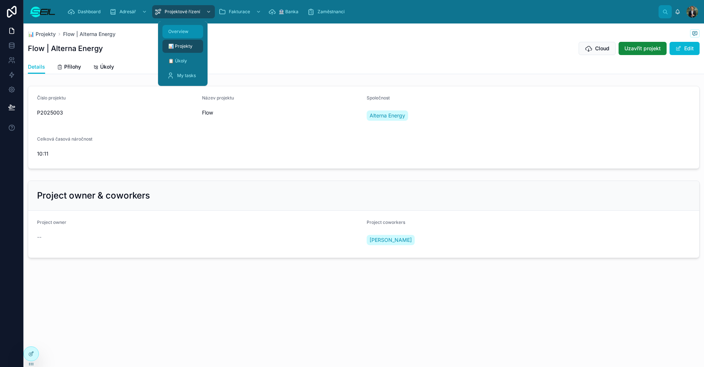
click at [184, 34] on span "Overview" at bounding box center [178, 32] width 20 height 6
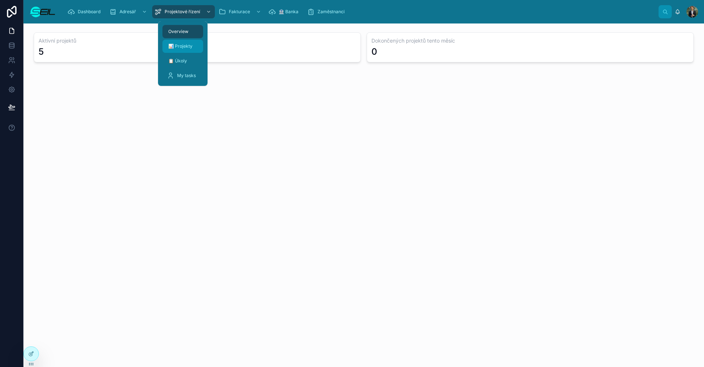
click at [188, 48] on span "📊 Projekty" at bounding box center [180, 46] width 24 height 6
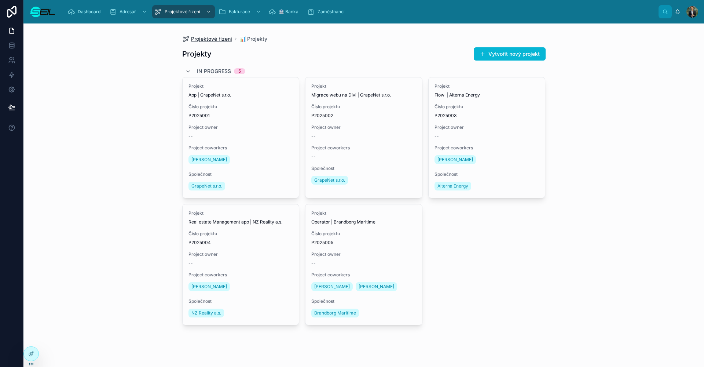
click at [213, 39] on span "Projektové řízení" at bounding box center [211, 38] width 41 height 7
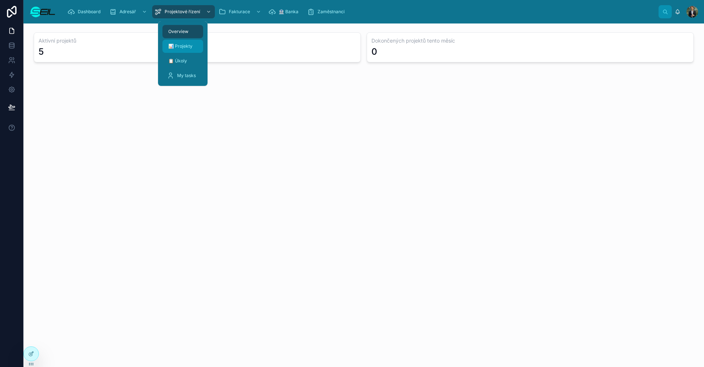
click at [185, 52] on link "📊 Projekty" at bounding box center [182, 46] width 41 height 13
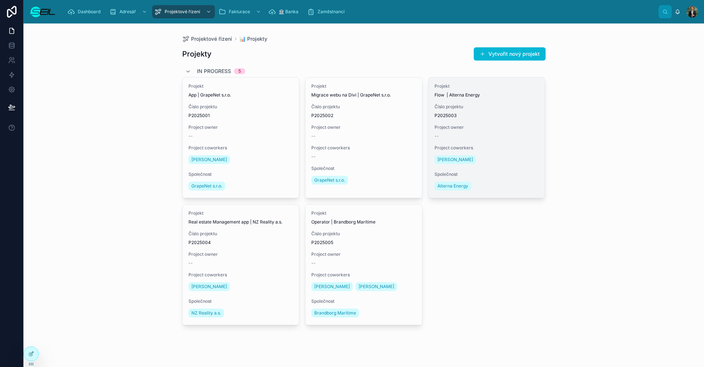
click at [477, 168] on div "Projekt Flow | Alterna Energy Číslo projektu P2025003 Project owner -- Project …" at bounding box center [486, 137] width 117 height 120
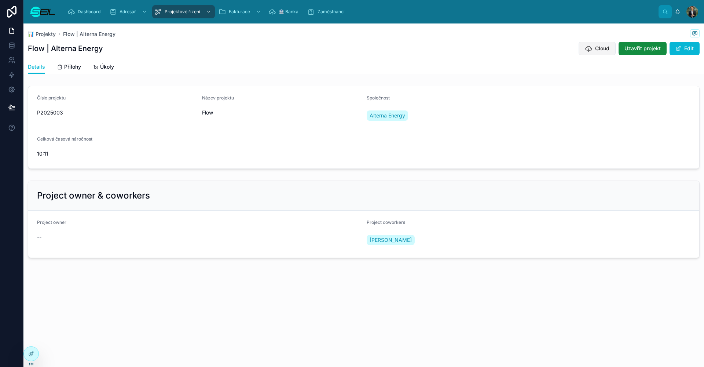
click at [593, 52] on button "Cloud" at bounding box center [596, 48] width 37 height 13
click at [586, 43] on button "Cloud" at bounding box center [596, 48] width 37 height 13
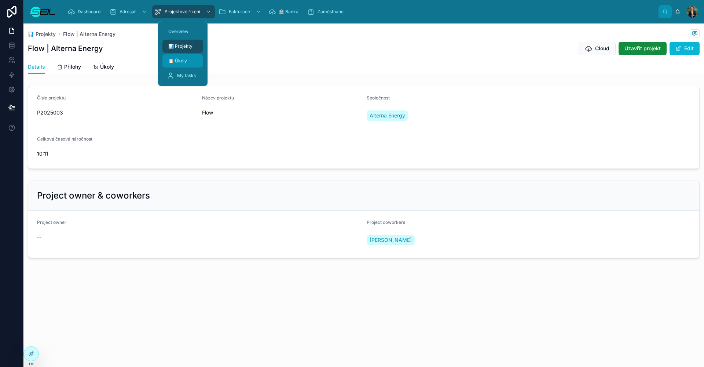
click at [179, 57] on div "📋 Úkoly" at bounding box center [183, 61] width 32 height 12
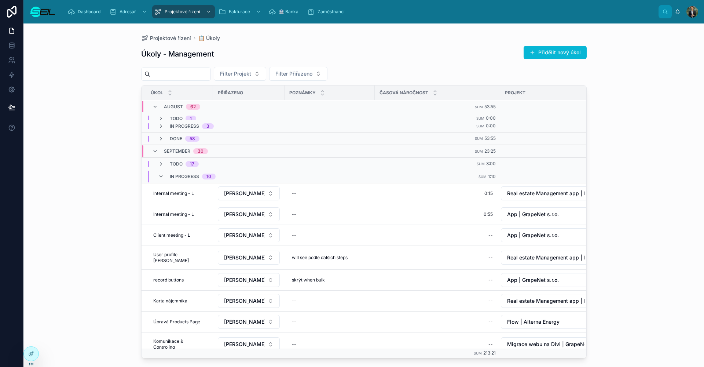
scroll to position [81, 0]
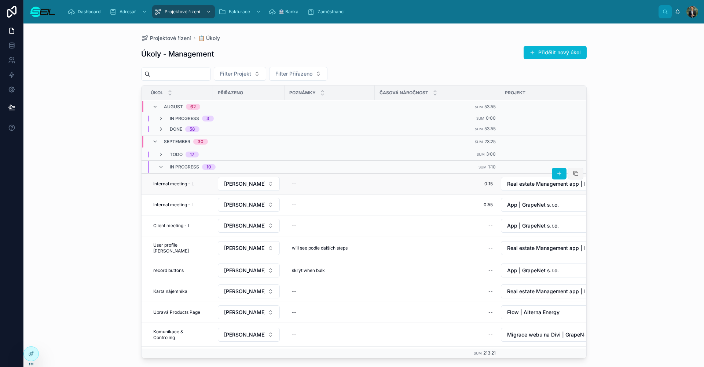
click at [573, 176] on span at bounding box center [576, 173] width 6 height 6
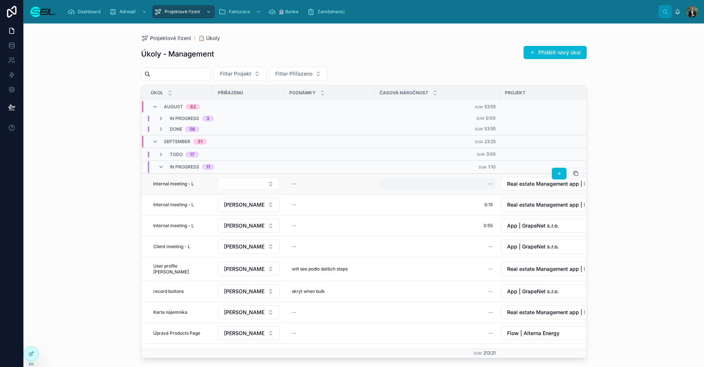
click at [486, 184] on div "--" at bounding box center [437, 184] width 117 height 12
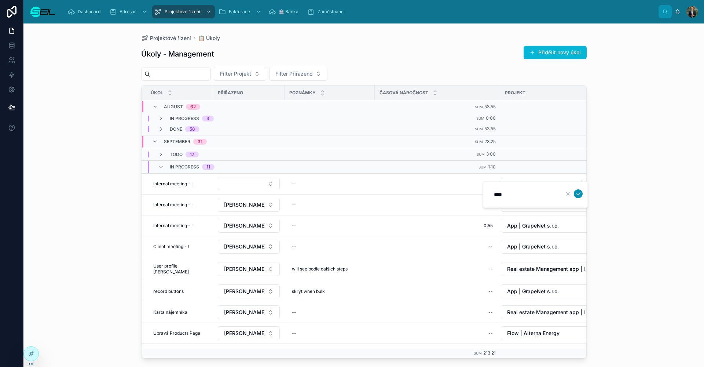
type input "****"
click at [577, 192] on icon "submit" at bounding box center [578, 194] width 6 height 6
click at [534, 182] on span "Real estate Management app | NZ Reality a.s." at bounding box center [545, 183] width 77 height 7
click at [516, 190] on button "Real estate Management app | NZ Reality a.s." at bounding box center [550, 184] width 99 height 14
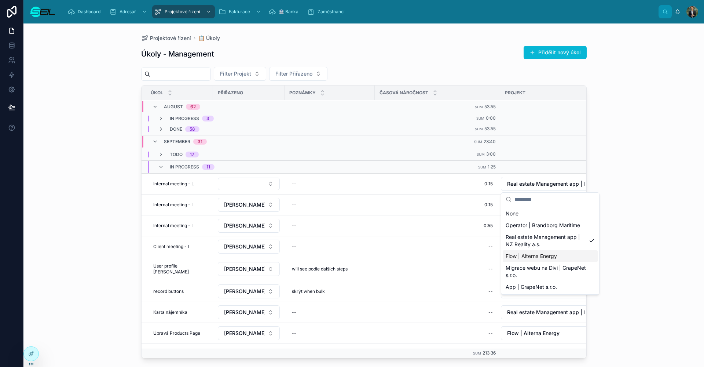
click at [524, 257] on span "Flow | Alterna Energy" at bounding box center [530, 255] width 51 height 7
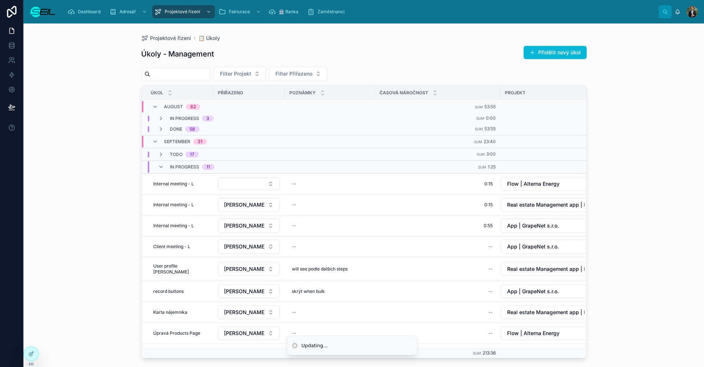
click at [632, 169] on div "Projektové řízení 📋 Úkoly Úkoly - Management Přidělit nový úkol Filter Projekt …" at bounding box center [363, 194] width 680 height 343
click at [234, 192] on td at bounding box center [248, 183] width 71 height 21
click at [230, 183] on button "Select Button" at bounding box center [249, 183] width 62 height 12
click at [241, 213] on span "[PERSON_NAME], BBA" at bounding box center [234, 212] width 55 height 7
click at [121, 199] on div "Projektové řízení 📋 Úkoly Úkoly - Management Přidělit nový úkol Filter Projekt …" at bounding box center [363, 194] width 680 height 343
